Goal: Task Accomplishment & Management: Complete application form

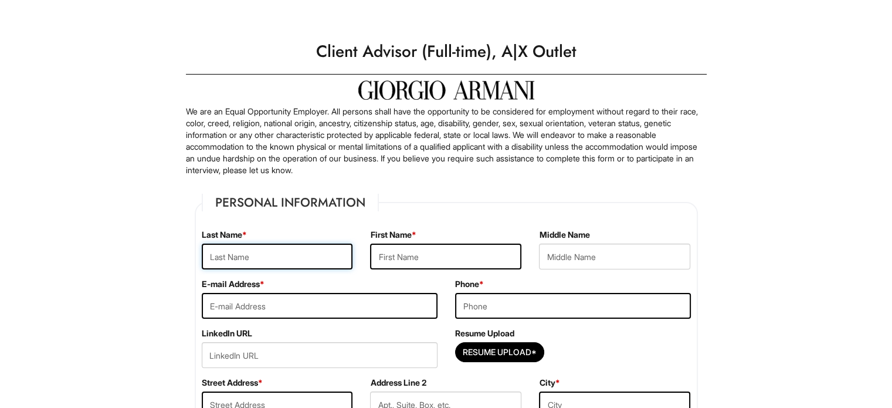
click at [278, 251] on input "text" at bounding box center [277, 256] width 151 height 26
type input "m"
type input "[PERSON_NAME]"
click at [471, 266] on input "text" at bounding box center [445, 256] width 151 height 26
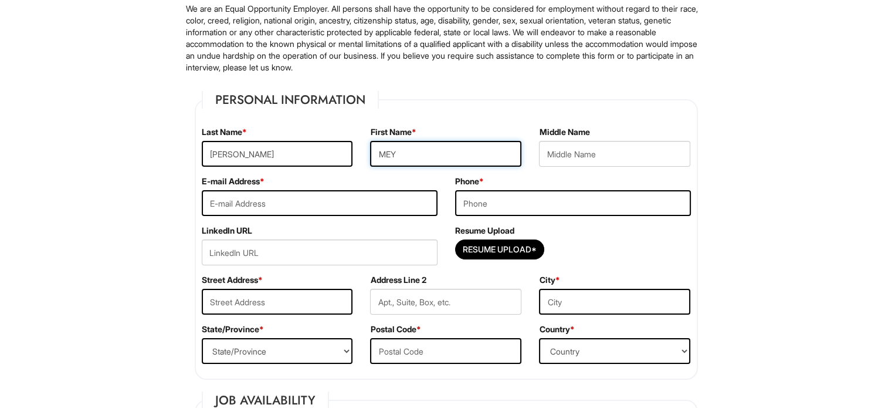
scroll to position [106, 0]
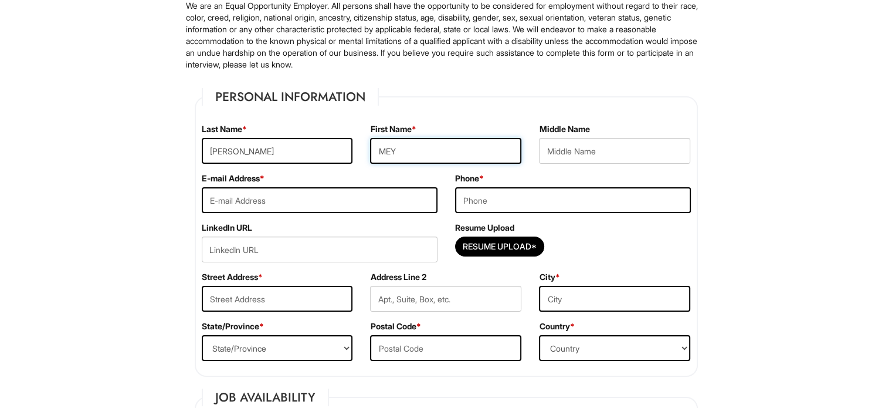
type input "MEY"
click at [344, 204] on input "email" at bounding box center [320, 200] width 236 height 26
type input "[EMAIL_ADDRESS][DOMAIN_NAME]"
click at [534, 201] on input "tel" at bounding box center [573, 200] width 236 height 26
type input "2033097888"
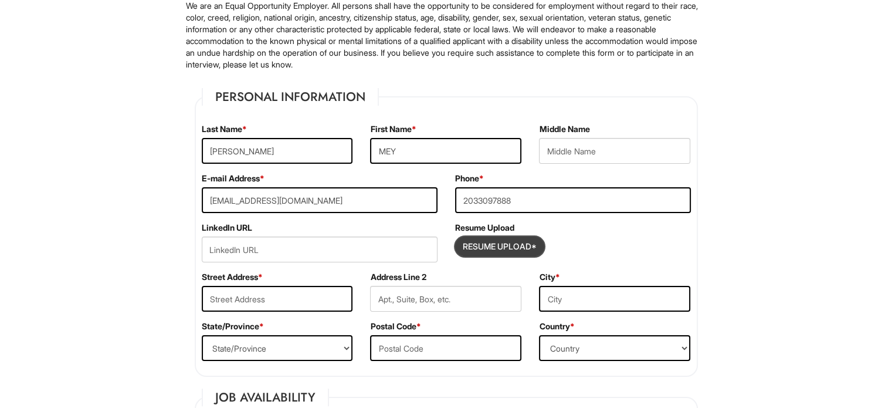
drag, startPoint x: 473, startPoint y: 248, endPoint x: 467, endPoint y: 248, distance: 5.9
drag, startPoint x: 467, startPoint y: 248, endPoint x: 590, endPoint y: 269, distance: 125.0
drag, startPoint x: 590, startPoint y: 269, endPoint x: 509, endPoint y: 247, distance: 83.8
click at [518, 253] on input "Resume Upload*" at bounding box center [500, 246] width 88 height 19
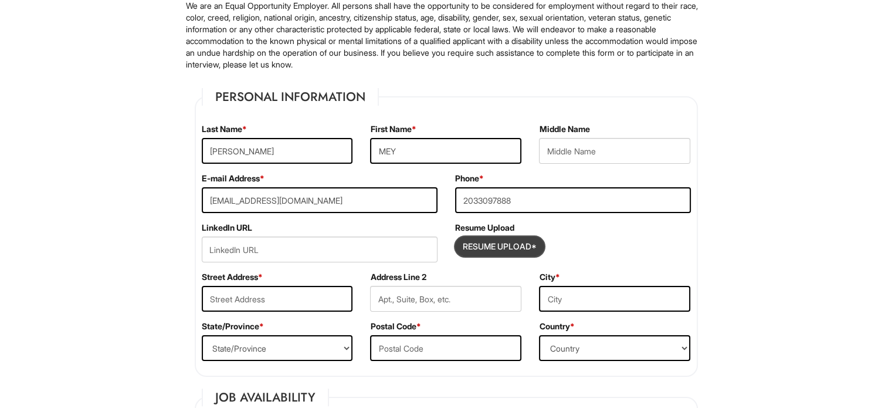
type input "C:\fakepath\Mey_DiazA_Resume.pdf"
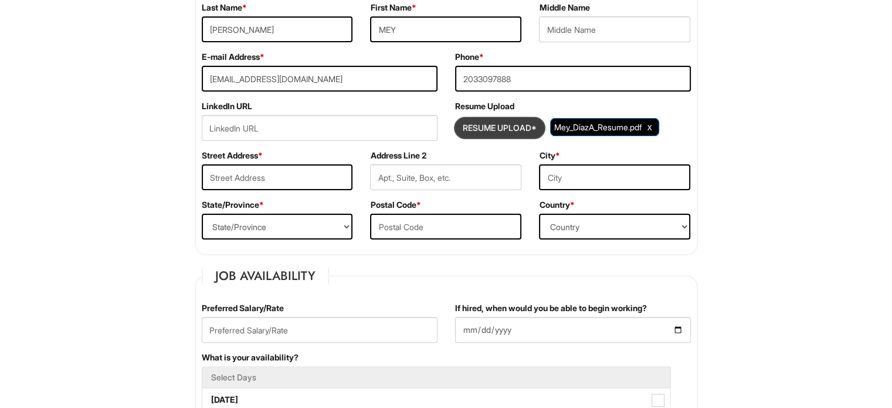
scroll to position [239, 0]
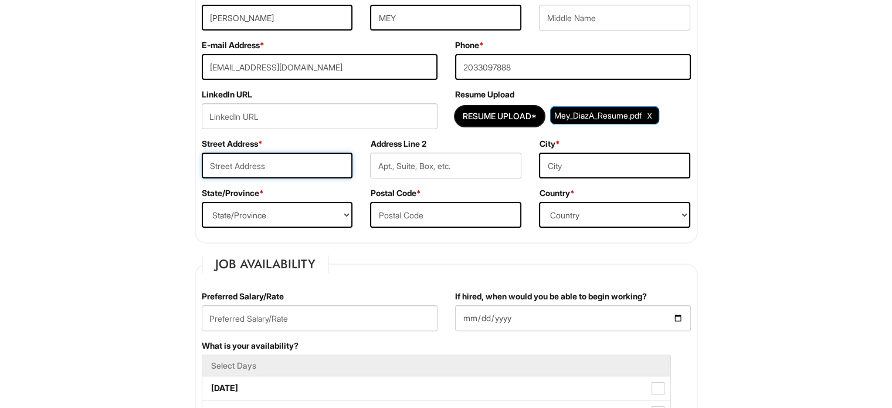
click at [278, 165] on input "text" at bounding box center [277, 166] width 151 height 26
type input "[STREET_ADDRESS]"
click at [591, 169] on input "text" at bounding box center [614, 166] width 151 height 26
type input "ORLANDO"
click at [340, 214] on select "State/Province [US_STATE] [US_STATE] [US_STATE] [US_STATE] [US_STATE] [US_STATE…" at bounding box center [277, 215] width 151 height 26
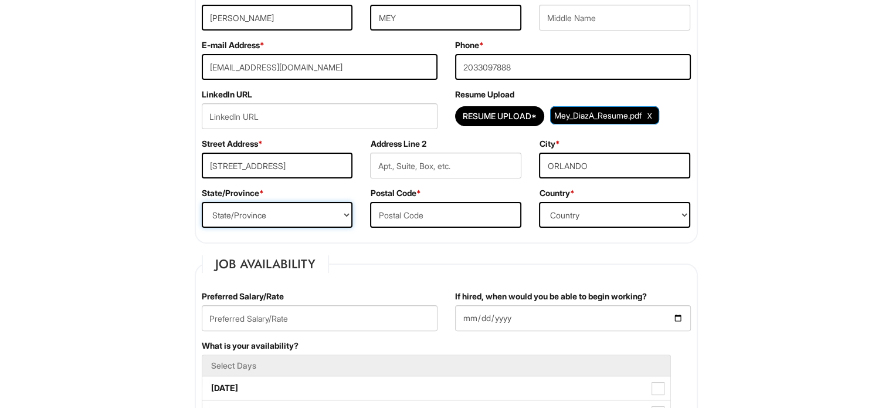
select select "FL"
click at [202, 202] on select "State/Province [US_STATE] [US_STATE] [US_STATE] [US_STATE] [US_STATE] [US_STATE…" at bounding box center [277, 215] width 151 height 26
click at [469, 213] on input "text" at bounding box center [445, 215] width 151 height 26
type input "32837"
click at [645, 212] on select "Country [GEOGRAPHIC_DATA] [GEOGRAPHIC_DATA] [GEOGRAPHIC_DATA] [US_STATE] [GEOGR…" at bounding box center [614, 215] width 151 height 26
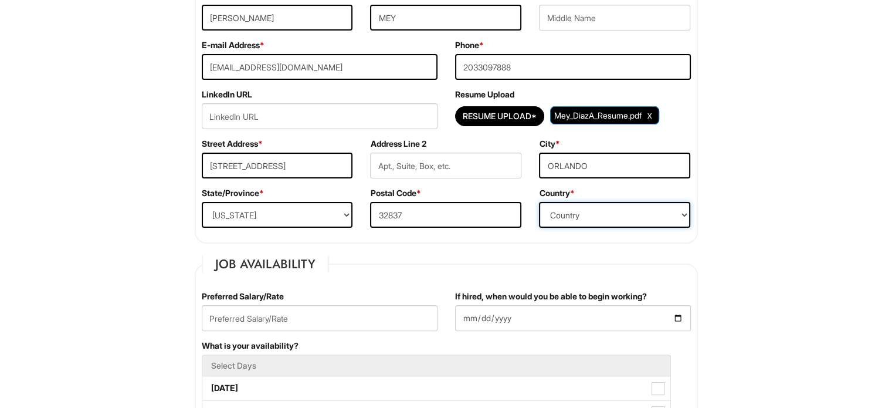
select select "[GEOGRAPHIC_DATA]"
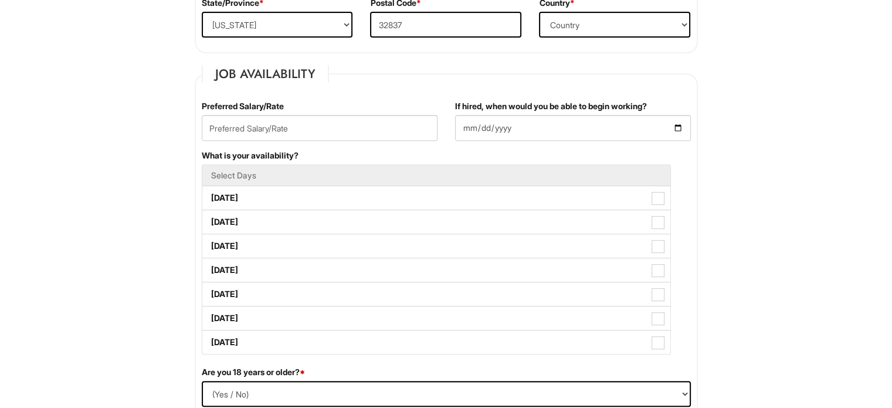
scroll to position [450, 0]
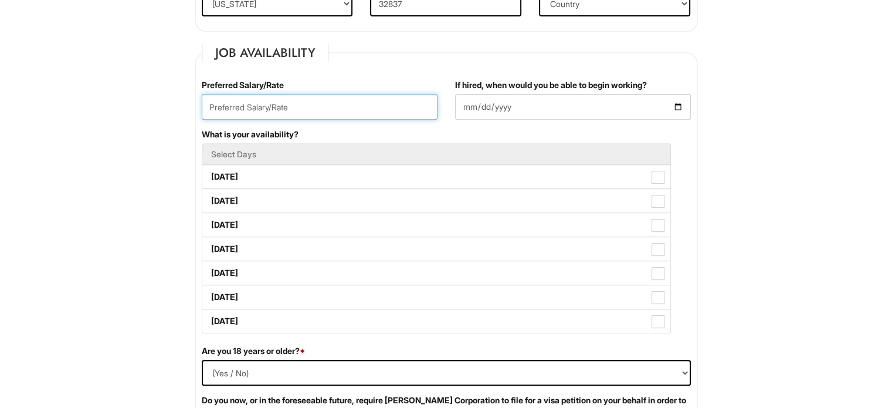
click at [334, 106] on input "text" at bounding box center [320, 107] width 236 height 26
click at [681, 108] on input "If hired, when would you be able to begin working?" at bounding box center [573, 107] width 236 height 26
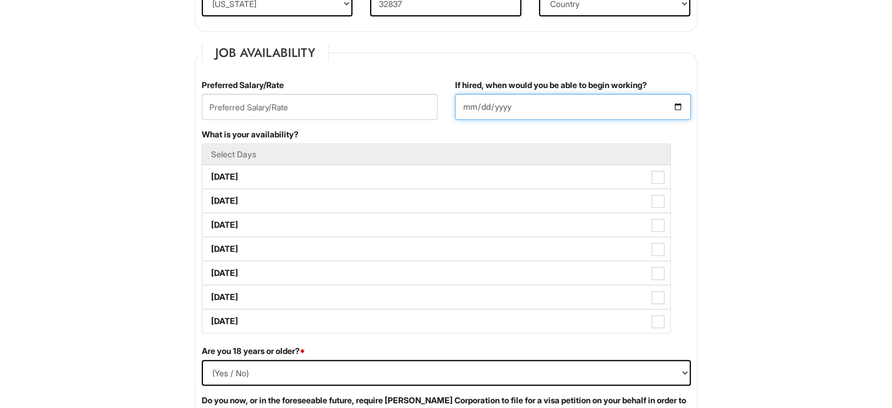
type input "[DATE]"
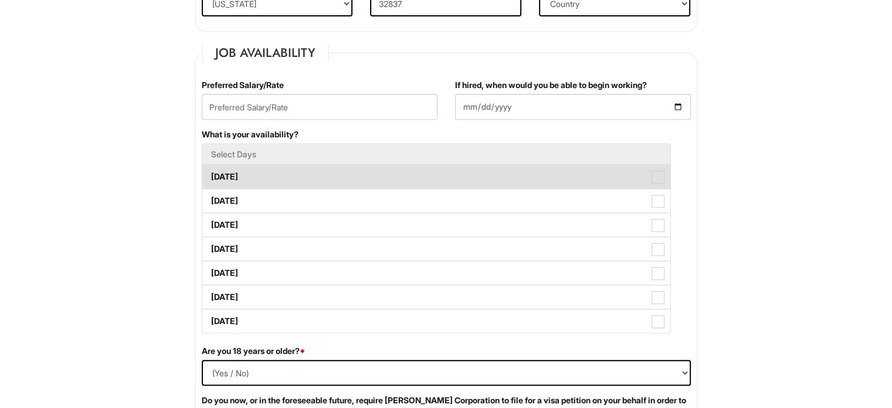
click at [263, 180] on label "[DATE]" at bounding box center [436, 176] width 468 height 23
click at [210, 175] on Available_Monday "[DATE]" at bounding box center [206, 171] width 8 height 8
checkbox Available_Monday "true"
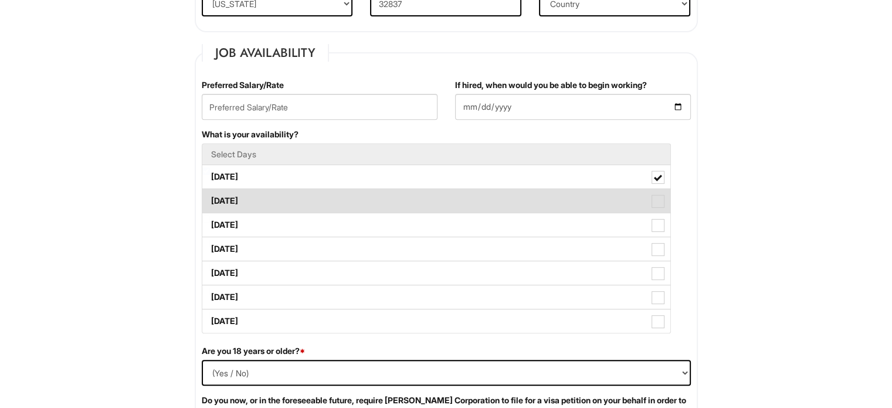
click at [277, 211] on label "[DATE]" at bounding box center [436, 200] width 468 height 23
click at [210, 199] on Available_Tuesday "[DATE]" at bounding box center [206, 195] width 8 height 8
checkbox Available_Tuesday "true"
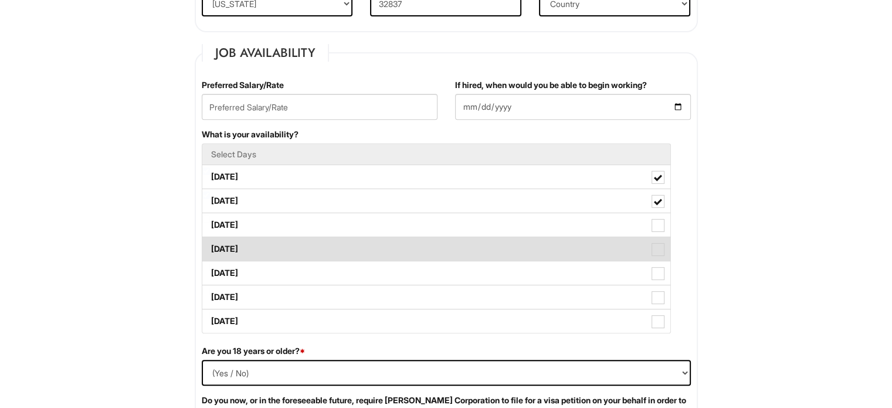
click at [295, 239] on label "[DATE]" at bounding box center [436, 248] width 468 height 23
click at [210, 239] on Available_Thursday "[DATE]" at bounding box center [206, 243] width 8 height 8
checkbox Available_Thursday "true"
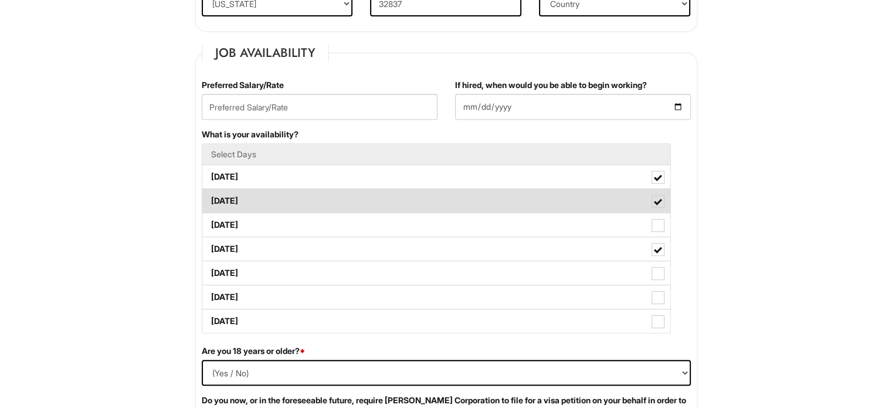
click at [289, 209] on label "[DATE]" at bounding box center [436, 200] width 468 height 23
click at [210, 199] on Available_Tuesday "[DATE]" at bounding box center [206, 195] width 8 height 8
click at [664, 199] on label "[DATE]" at bounding box center [436, 200] width 468 height 23
click at [210, 199] on Available_Tuesday "[DATE]" at bounding box center [206, 195] width 8 height 8
checkbox Available_Tuesday "true"
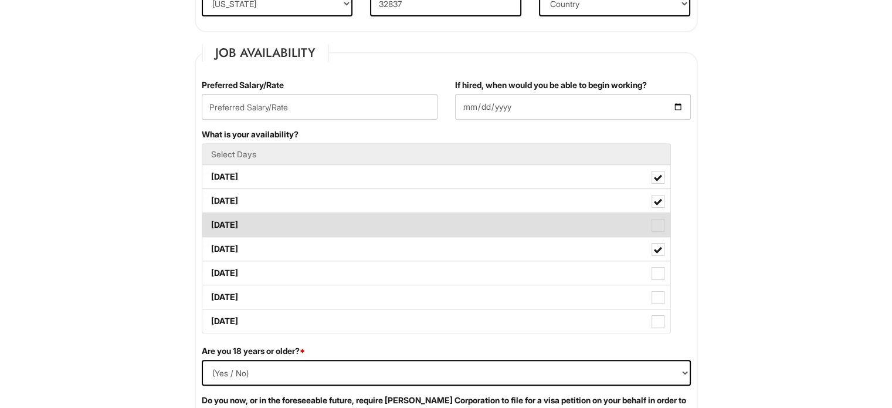
click at [655, 228] on span at bounding box center [658, 225] width 13 height 13
click at [210, 223] on Available_Wednesday "[DATE]" at bounding box center [206, 219] width 8 height 8
checkbox Available_Wednesday "true"
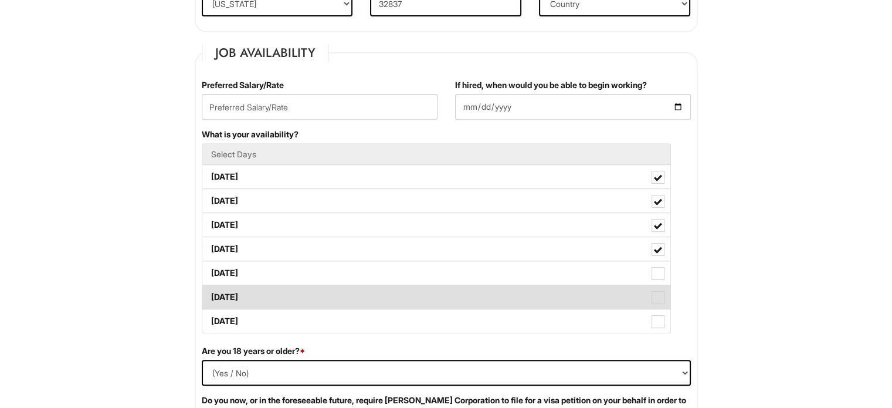
click at [659, 302] on span at bounding box center [658, 297] width 13 height 13
click at [210, 295] on Available_Saturday "[DATE]" at bounding box center [206, 291] width 8 height 8
checkbox Available_Saturday "true"
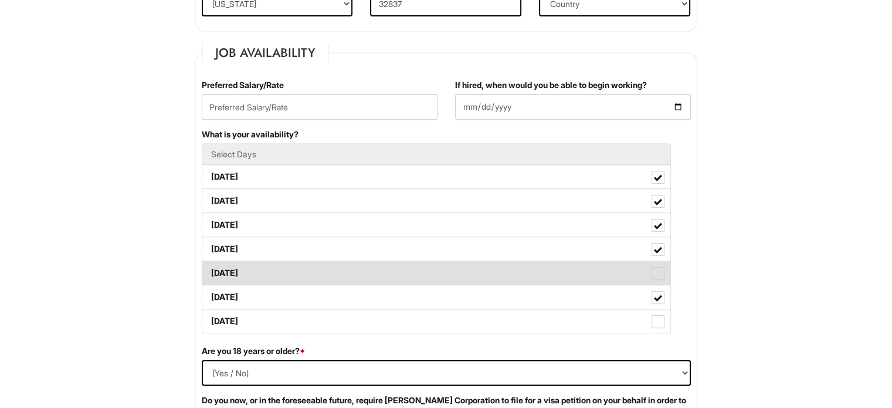
click at [656, 279] on label "[DATE]" at bounding box center [436, 272] width 468 height 23
click at [210, 271] on Available_Friday "[DATE]" at bounding box center [206, 267] width 8 height 8
checkbox Available_Friday "true"
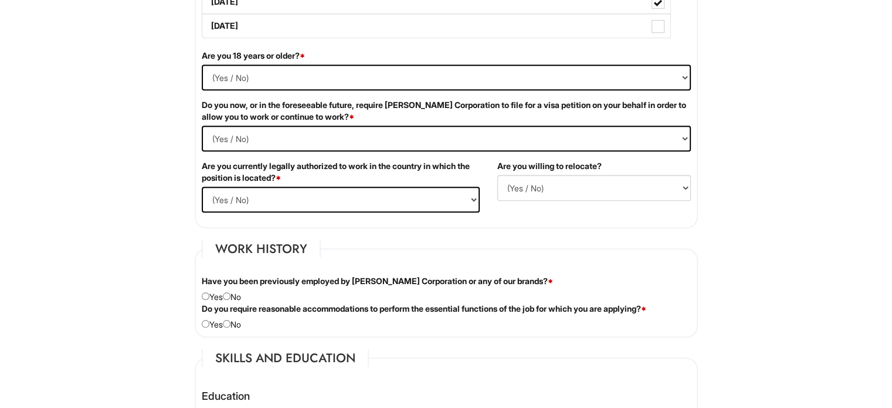
scroll to position [750, 0]
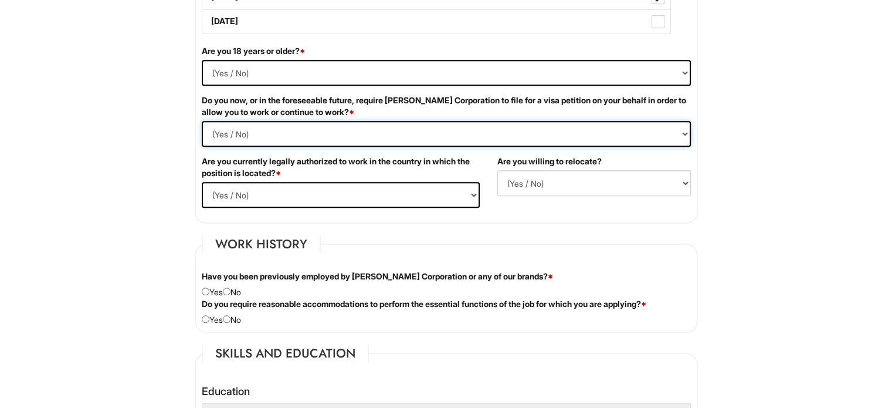
click at [385, 136] on Required "(Yes / No) Yes No" at bounding box center [446, 134] width 489 height 26
select Required "No"
click at [202, 121] on Required "(Yes / No) Yes No" at bounding box center [446, 134] width 489 height 26
click at [371, 196] on select "(Yes / No) Yes No" at bounding box center [341, 195] width 278 height 26
select select "Yes"
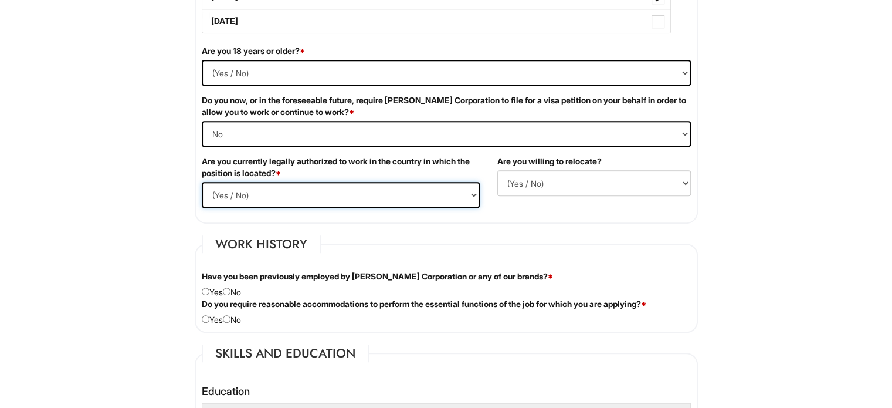
click at [202, 182] on select "(Yes / No) Yes No" at bounding box center [341, 195] width 278 height 26
drag, startPoint x: 605, startPoint y: 188, endPoint x: 512, endPoint y: 211, distance: 95.3
drag, startPoint x: 512, startPoint y: 211, endPoint x: 503, endPoint y: 185, distance: 27.5
drag, startPoint x: 503, startPoint y: 185, endPoint x: 423, endPoint y: 224, distance: 88.7
click at [685, 183] on select "(Yes / No) No Yes" at bounding box center [595, 183] width 194 height 26
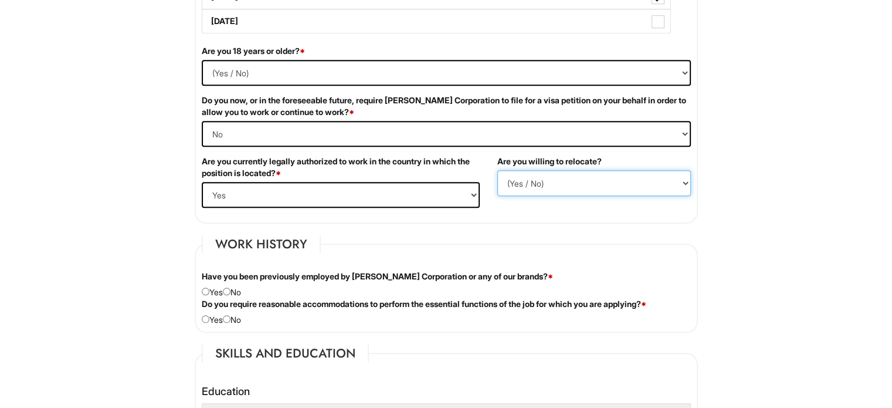
select select "Y"
click at [498, 170] on select "(Yes / No) No Yes" at bounding box center [595, 183] width 194 height 26
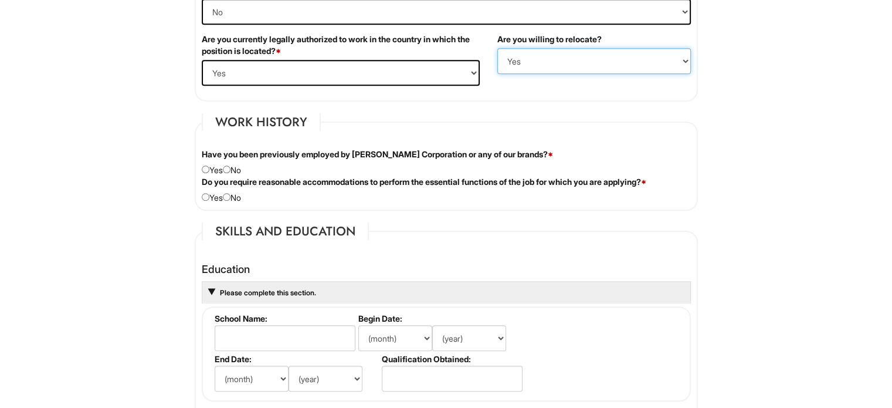
scroll to position [880, 0]
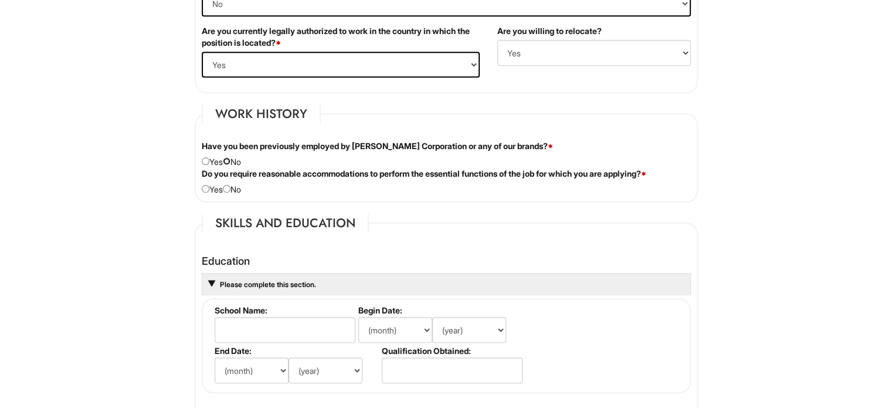
click at [231, 158] on input "radio" at bounding box center [227, 161] width 8 height 8
radio input "true"
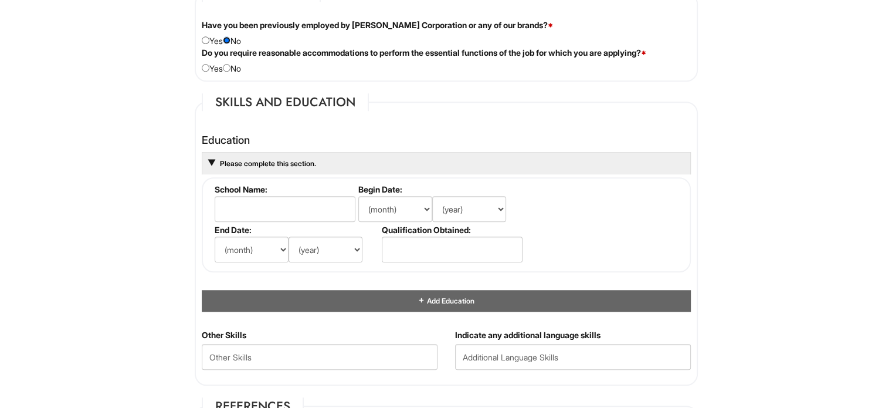
scroll to position [1006, 0]
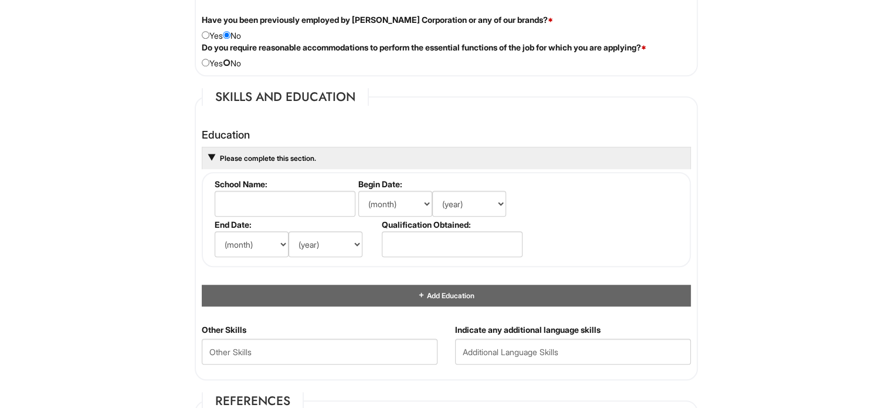
click at [231, 60] on input "radio" at bounding box center [227, 63] width 8 height 8
radio input "true"
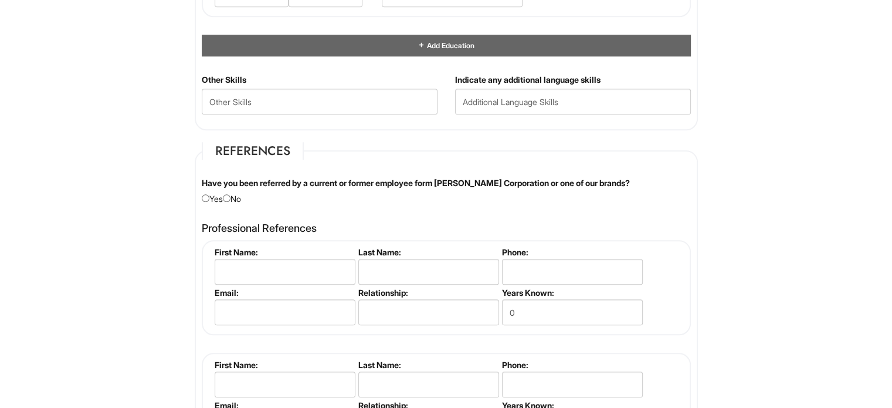
scroll to position [1260, 0]
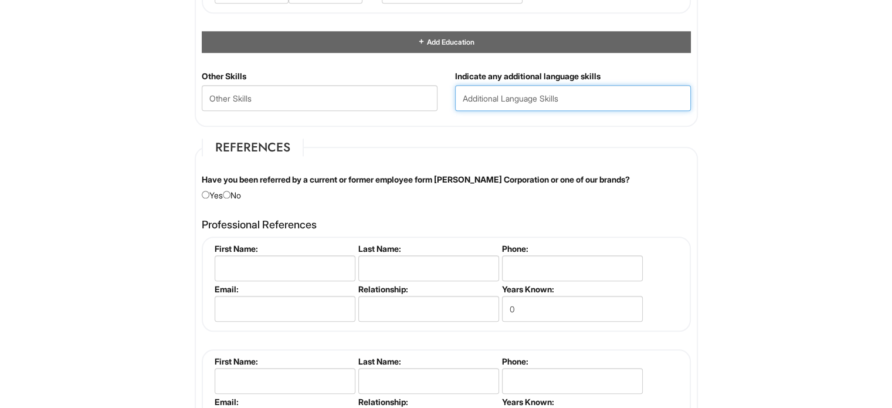
click at [566, 99] on input "text" at bounding box center [573, 98] width 236 height 26
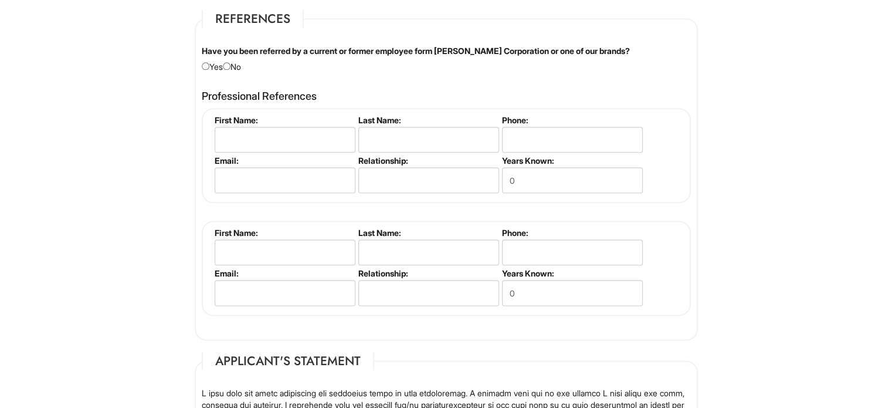
scroll to position [1389, 0]
type input "SPANISH"
click at [231, 62] on input "radio" at bounding box center [227, 66] width 8 height 8
radio input "true"
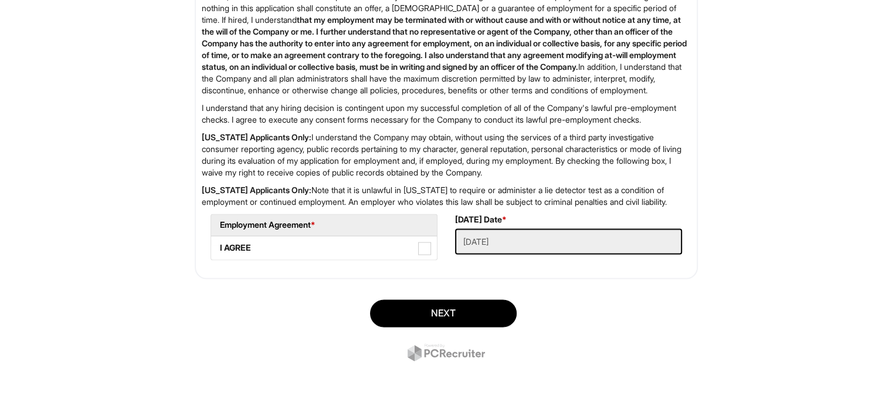
scroll to position [1924, 0]
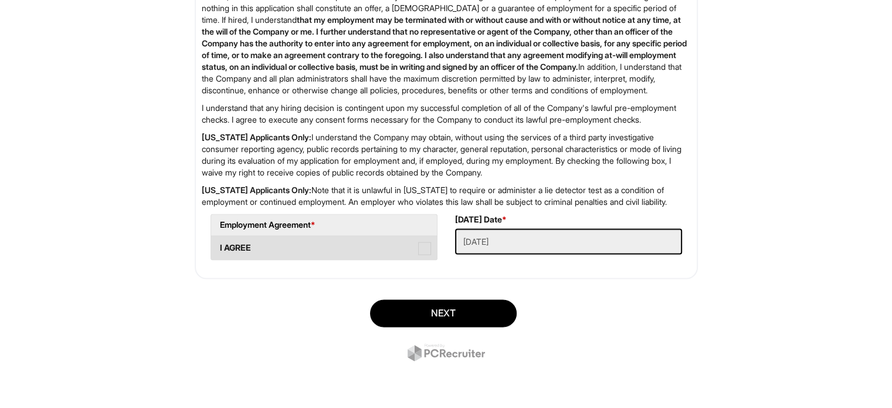
click at [420, 251] on span at bounding box center [424, 248] width 13 height 13
click at [219, 246] on AGREE "I AGREE" at bounding box center [215, 242] width 8 height 8
checkbox AGREE "true"
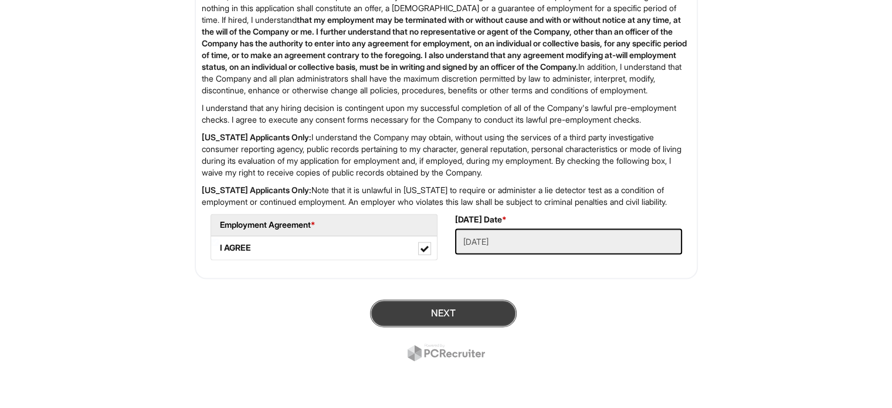
click at [483, 309] on button "Next" at bounding box center [443, 313] width 147 height 28
click at [472, 315] on button "SUBMIT" at bounding box center [443, 313] width 147 height 28
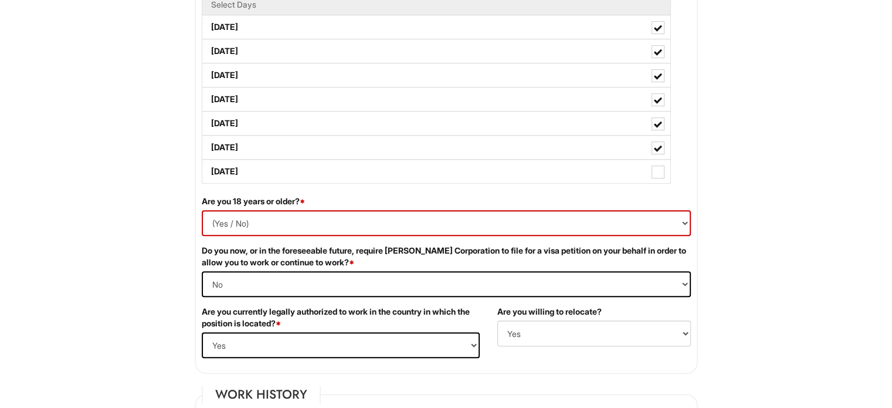
scroll to position [627, 0]
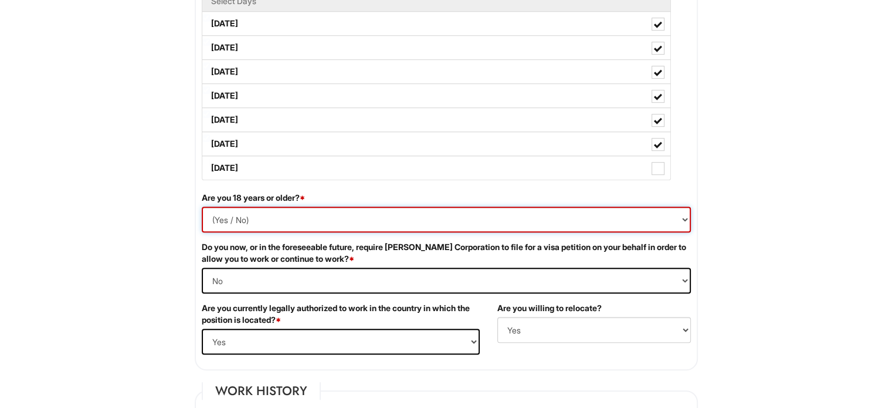
click at [306, 215] on select "(Yes / No) Yes No" at bounding box center [446, 220] width 489 height 26
select select "Yes"
click at [202, 207] on select "(Yes / No) Yes No" at bounding box center [446, 220] width 489 height 26
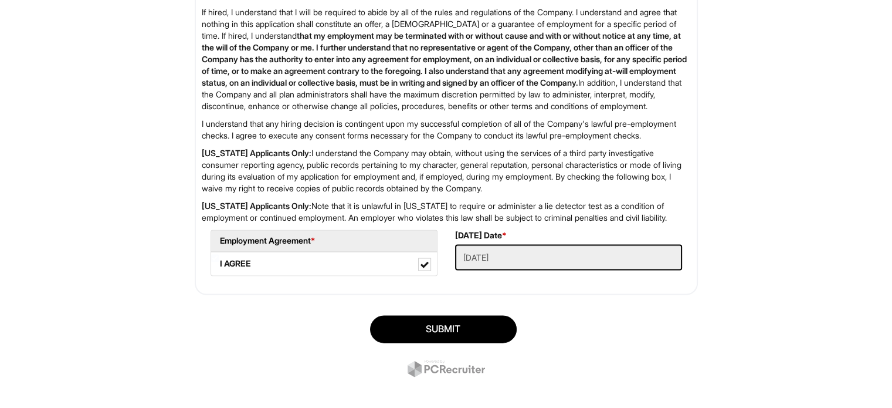
scroll to position [1948, 0]
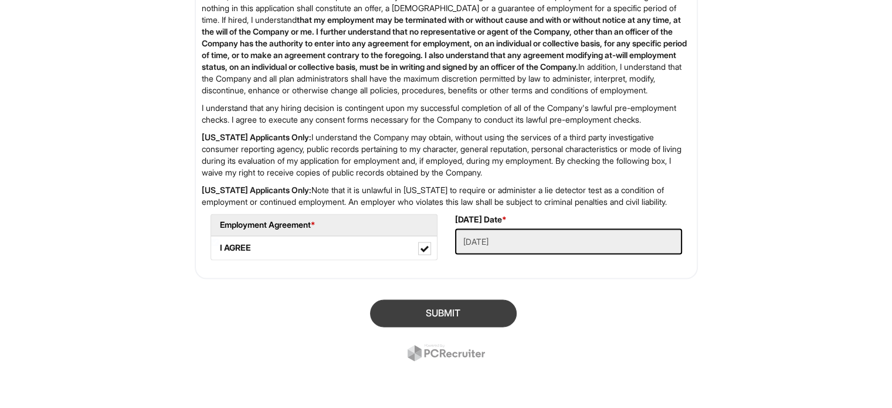
click at [488, 310] on button "SUBMIT" at bounding box center [443, 313] width 147 height 28
